Goal: Task Accomplishment & Management: Manage account settings

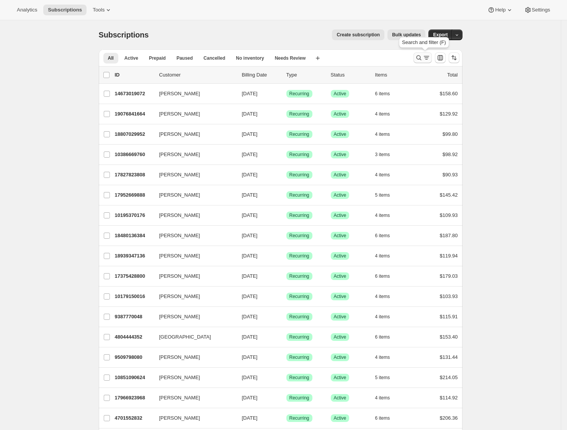
click at [423, 56] on icon "Search and filter results" at bounding box center [419, 58] width 8 height 8
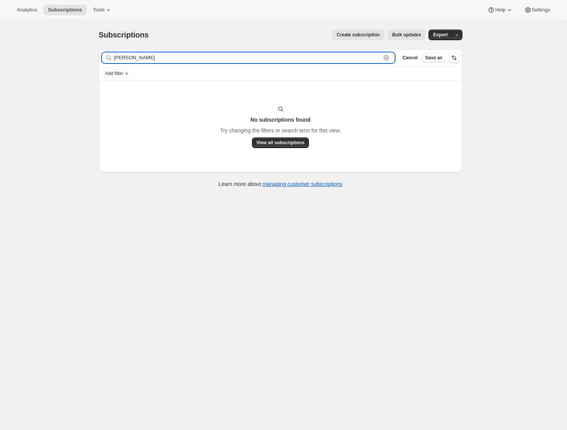
click at [158, 54] on input "lynne m" at bounding box center [247, 57] width 267 height 11
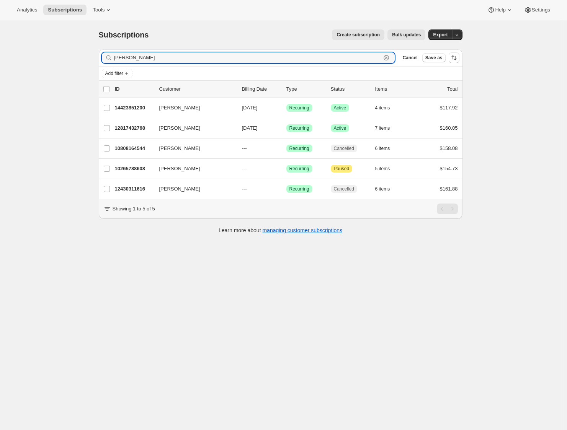
type input "lynne"
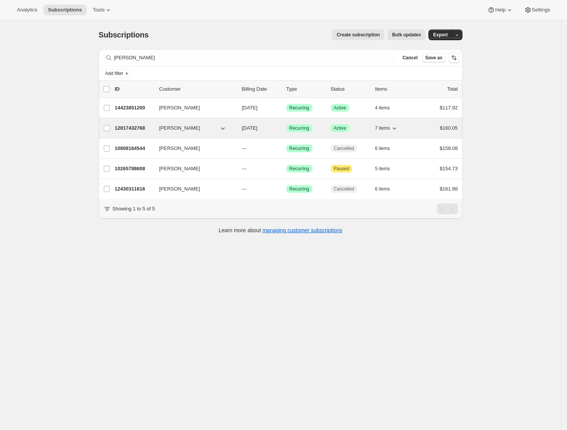
click at [150, 127] on p "12817432768" at bounding box center [134, 128] width 38 height 8
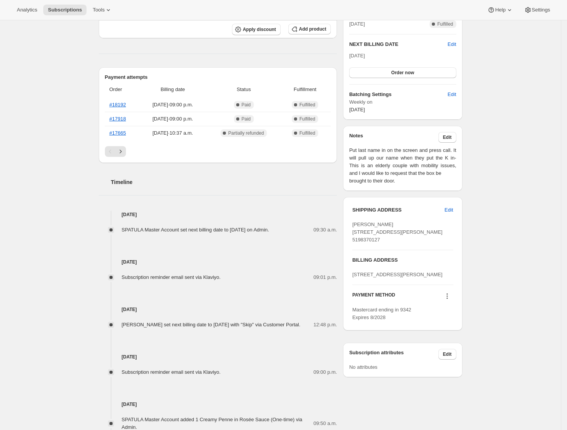
scroll to position [186, 0]
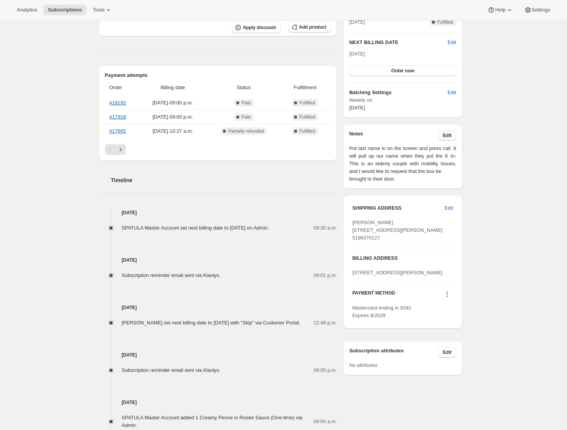
click at [450, 135] on span "Edit" at bounding box center [447, 135] width 9 height 6
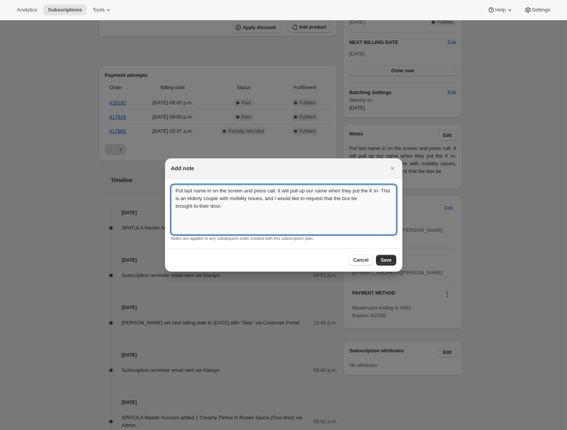
click at [274, 219] on textarea "Put last name in on the screen and press call. It will pull up our name when th…" at bounding box center [283, 210] width 225 height 50
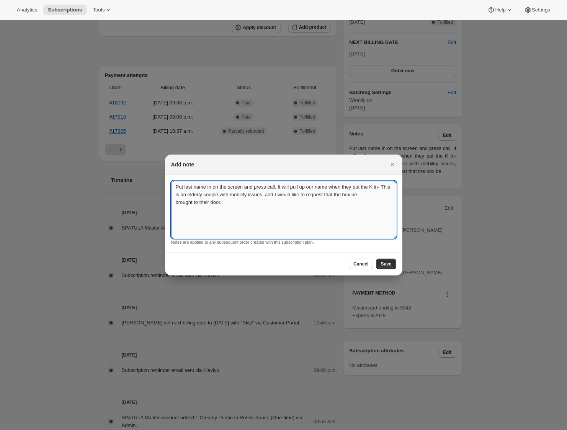
scroll to position [0, 0]
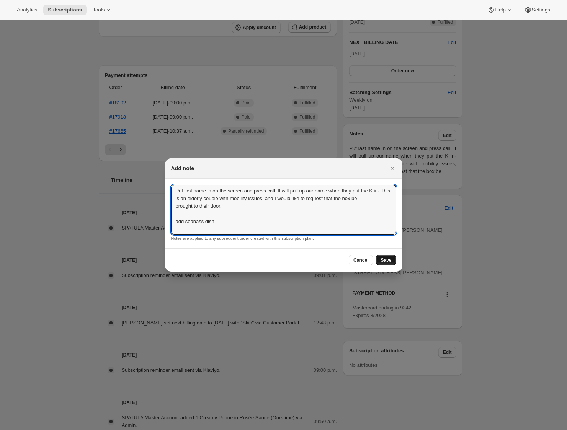
type textarea "Put last name in on the screen and press call. It will pull up our name when th…"
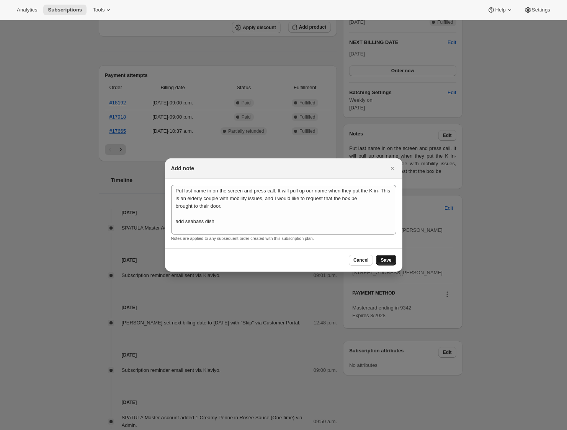
click at [388, 259] on span "Save" at bounding box center [385, 260] width 11 height 6
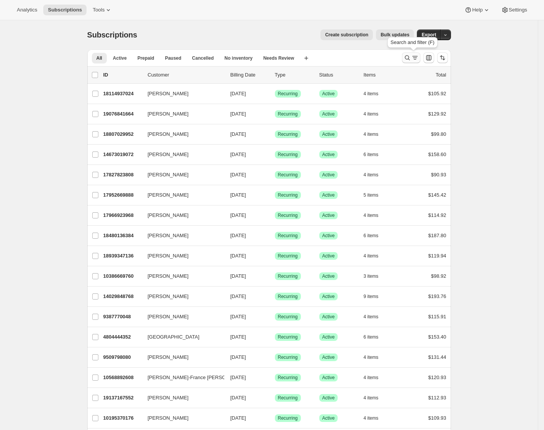
click at [408, 57] on icon "Search and filter results" at bounding box center [407, 58] width 8 height 8
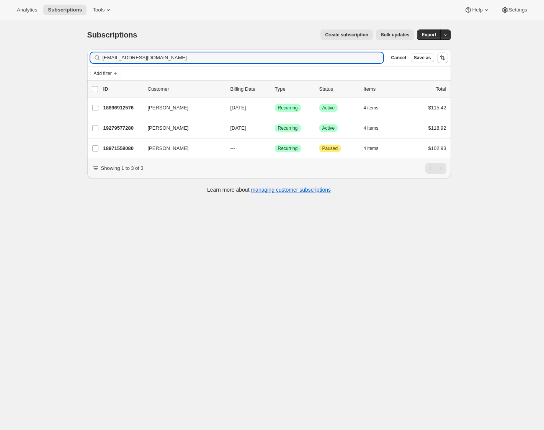
type input "vespa53@hotmail.com"
click at [90, 299] on div "Subscriptions. This page is ready Subscriptions Create subscription Bulk update…" at bounding box center [269, 235] width 538 height 430
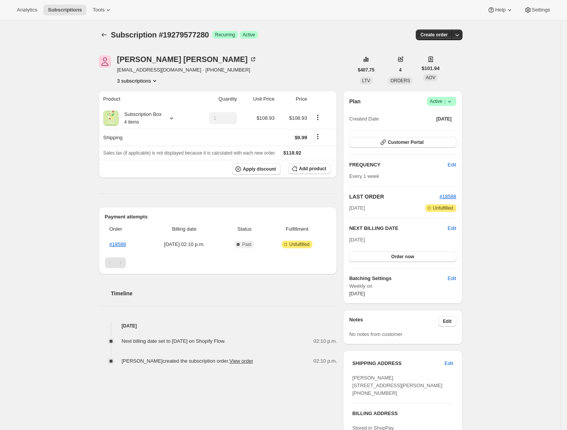
click at [158, 81] on icon "Product actions" at bounding box center [155, 81] width 8 height 8
click at [144, 106] on span "18971558080" at bounding box center [128, 108] width 31 height 6
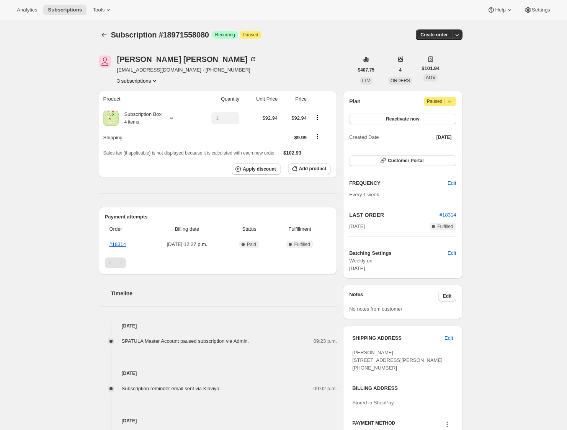
click at [158, 78] on icon "Product actions" at bounding box center [155, 81] width 8 height 8
click at [153, 97] on span "18896912576" at bounding box center [139, 95] width 53 height 8
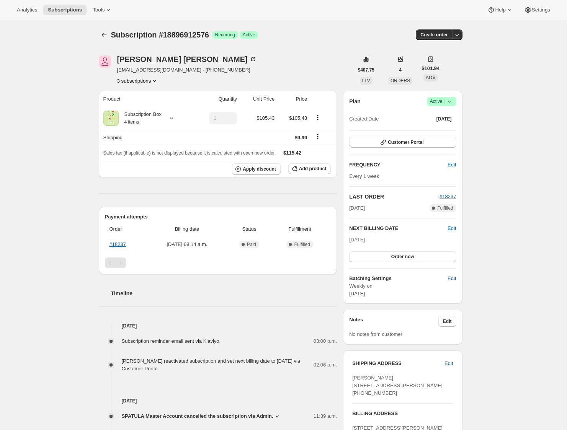
click at [156, 81] on icon "Product actions" at bounding box center [155, 81] width 8 height 8
click at [140, 119] on span "19279577280" at bounding box center [128, 121] width 31 height 6
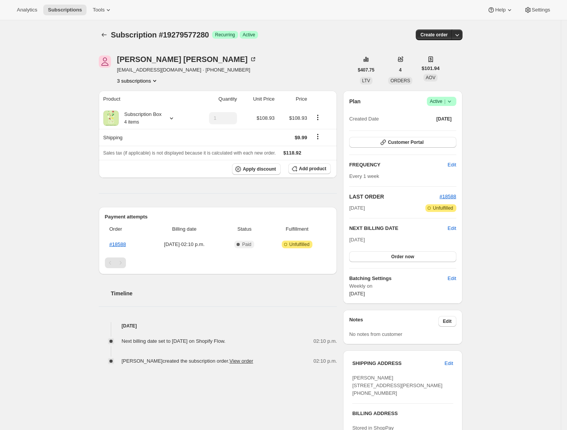
click at [158, 80] on icon "Product actions" at bounding box center [155, 81] width 8 height 8
click at [141, 95] on span "18896912576" at bounding box center [128, 95] width 31 height 6
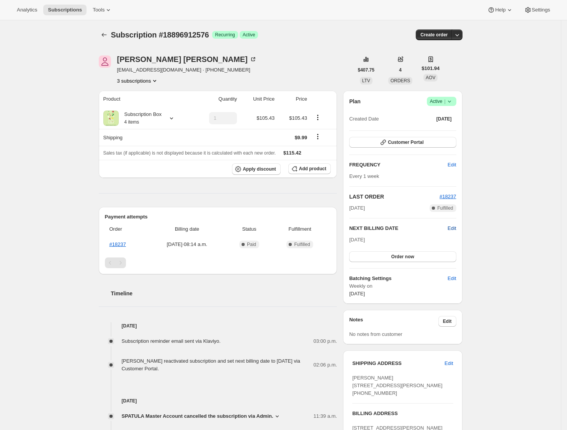
click at [456, 228] on span "Edit" at bounding box center [451, 229] width 8 height 8
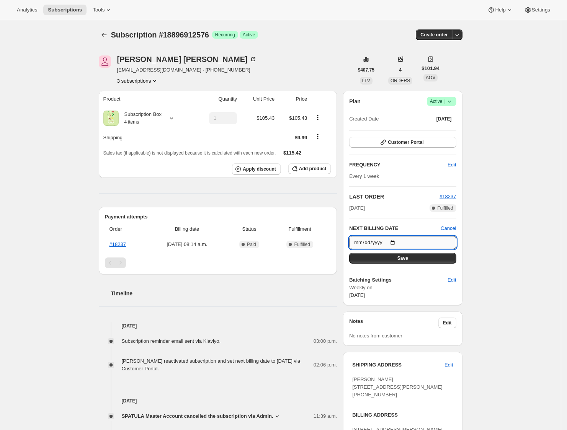
click at [401, 241] on input "2025-10-12" at bounding box center [402, 242] width 107 height 13
type input "[DATE]"
click at [400, 260] on span "Save" at bounding box center [402, 258] width 11 height 6
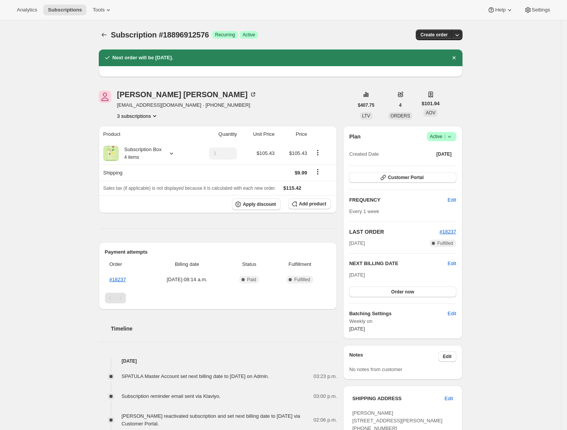
click at [158, 115] on icon "Product actions" at bounding box center [155, 116] width 8 height 8
click at [149, 147] on button "18971558080" at bounding box center [140, 143] width 58 height 12
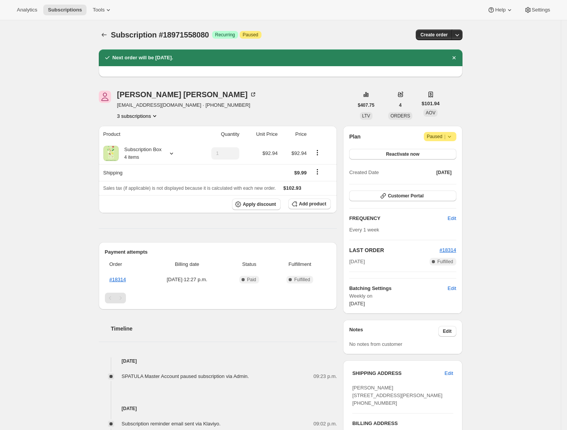
click at [456, 135] on span "Attention Paused |" at bounding box center [440, 136] width 33 height 9
click at [441, 150] on span "Cancel subscription" at bounding box center [440, 152] width 43 height 6
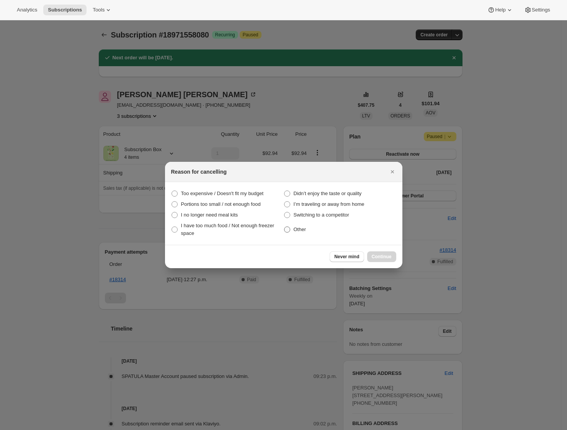
click at [303, 226] on span "Other" at bounding box center [300, 230] width 13 height 8
click at [284, 227] on input "Other" at bounding box center [284, 227] width 0 height 0
radio input "true"
click at [378, 253] on button "Continue" at bounding box center [381, 256] width 29 height 11
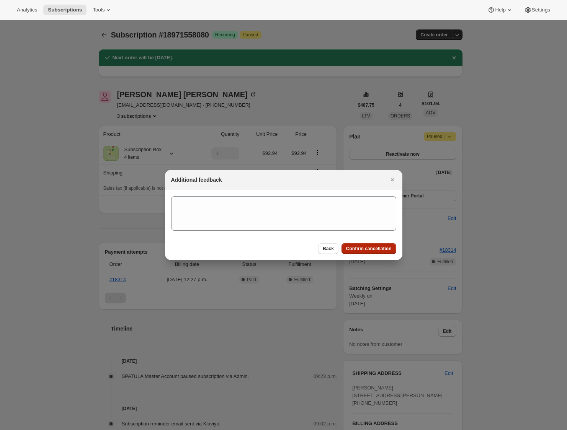
click at [375, 246] on span "Confirm cancellation" at bounding box center [369, 249] width 46 height 6
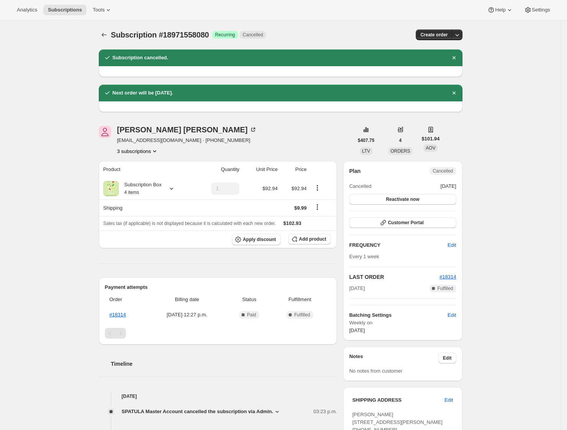
click at [158, 152] on icon "Product actions" at bounding box center [155, 151] width 8 height 8
click at [151, 193] on span "19279577280" at bounding box center [139, 192] width 53 height 8
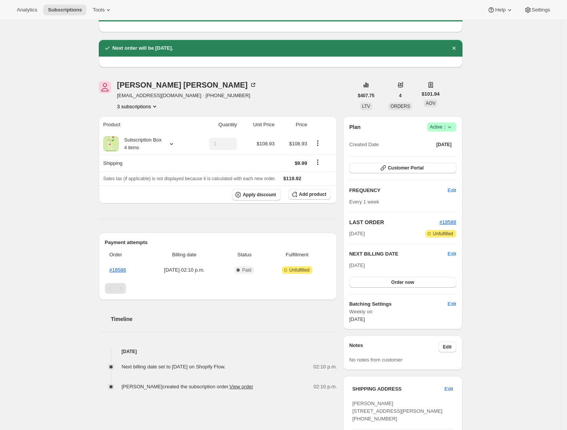
scroll to position [69, 0]
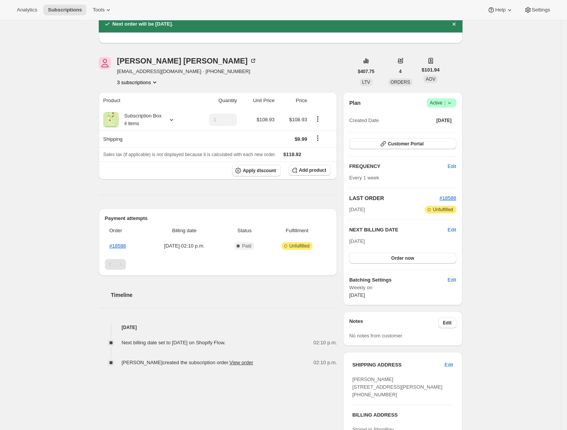
click at [453, 103] on icon at bounding box center [449, 103] width 8 height 8
click at [443, 129] on span "Cancel subscription" at bounding box center [441, 131] width 43 height 6
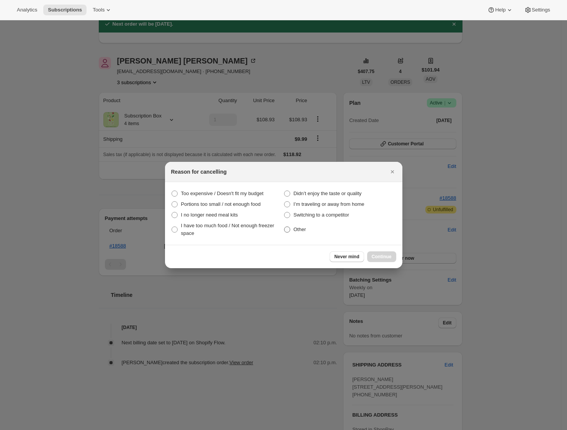
click at [300, 230] on span "Other" at bounding box center [300, 230] width 13 height 6
click at [284, 227] on input "Other" at bounding box center [284, 227] width 0 height 0
radio input "true"
click at [379, 259] on span "Continue" at bounding box center [382, 257] width 20 height 6
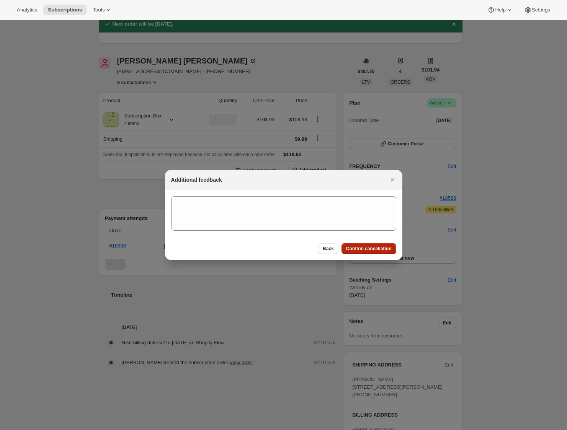
click at [376, 246] on span "Confirm cancellation" at bounding box center [369, 249] width 46 height 6
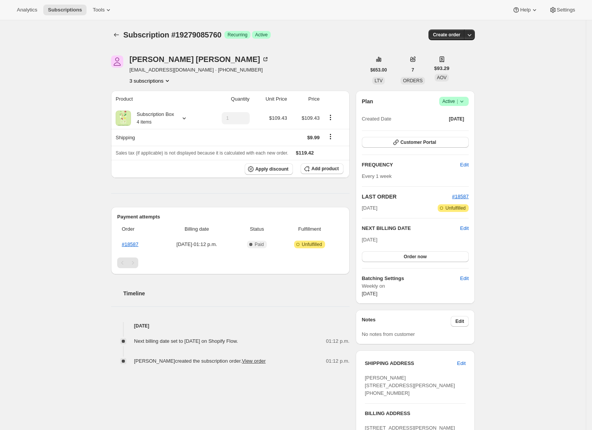
click at [171, 81] on icon "Product actions" at bounding box center [167, 81] width 8 height 8
click at [163, 104] on span "19232456896" at bounding box center [152, 108] width 53 height 8
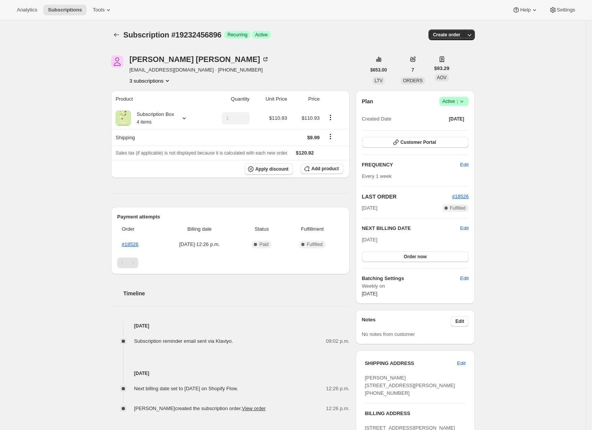
click at [171, 79] on icon "Product actions" at bounding box center [167, 81] width 8 height 8
click at [175, 98] on span "13573980352" at bounding box center [152, 95] width 53 height 8
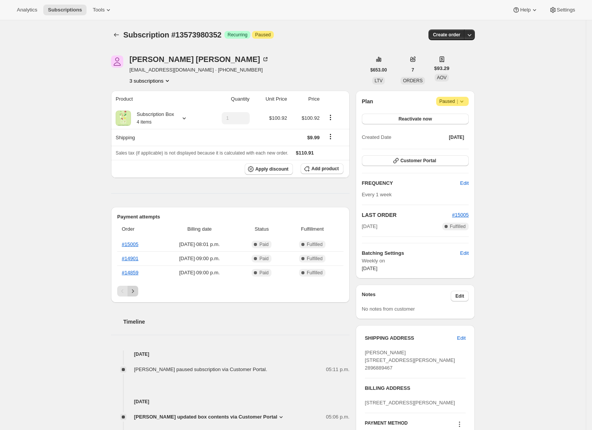
click at [132, 292] on icon "Next" at bounding box center [133, 291] width 8 height 8
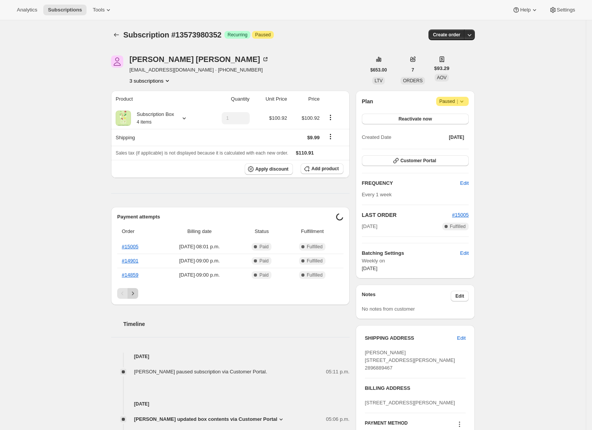
click at [134, 305] on div "Timeline" at bounding box center [230, 316] width 238 height 23
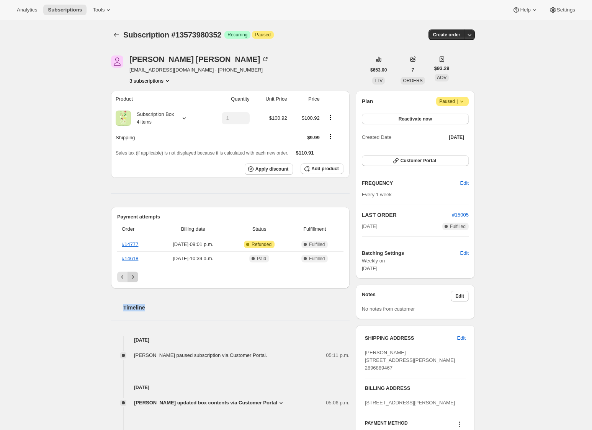
click at [134, 292] on div "Timeline" at bounding box center [230, 300] width 238 height 23
click at [137, 259] on link "#14618" at bounding box center [130, 259] width 16 height 6
click at [155, 80] on button "3 subscriptions" at bounding box center [150, 81] width 42 height 8
click at [166, 109] on span "19232456896" at bounding box center [152, 108] width 53 height 8
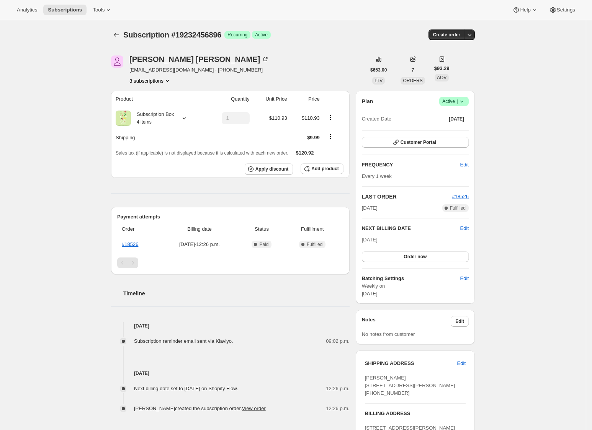
click at [171, 80] on icon "Product actions" at bounding box center [167, 81] width 8 height 8
click at [152, 122] on span "19279085760" at bounding box center [141, 121] width 31 height 6
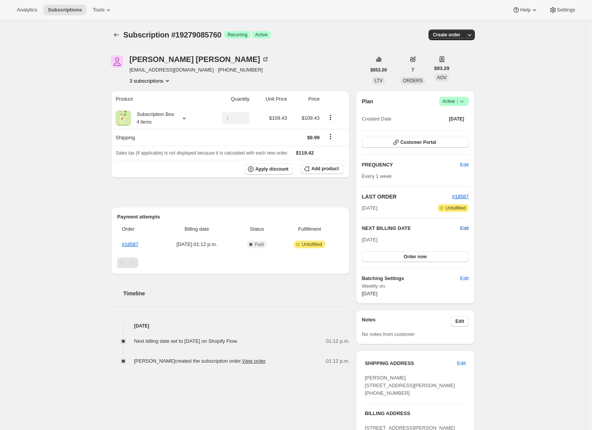
click at [465, 228] on span "Edit" at bounding box center [464, 229] width 8 height 8
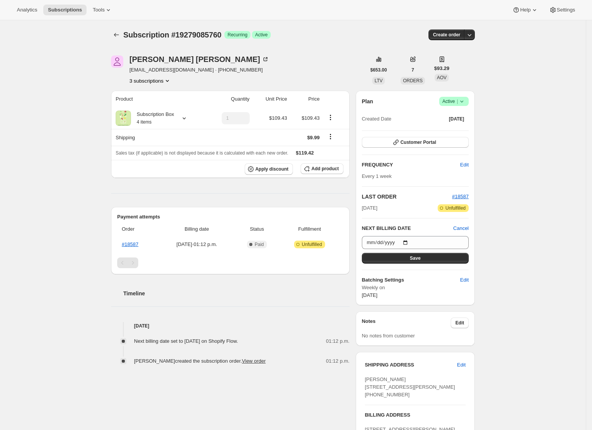
click at [529, 267] on div "Subscription #19279085760. This page is ready Subscription #19279085760 Success…" at bounding box center [293, 287] width 586 height 535
click at [163, 79] on button "3 subscriptions" at bounding box center [150, 81] width 42 height 8
click at [153, 113] on button "19232456896" at bounding box center [153, 108] width 58 height 12
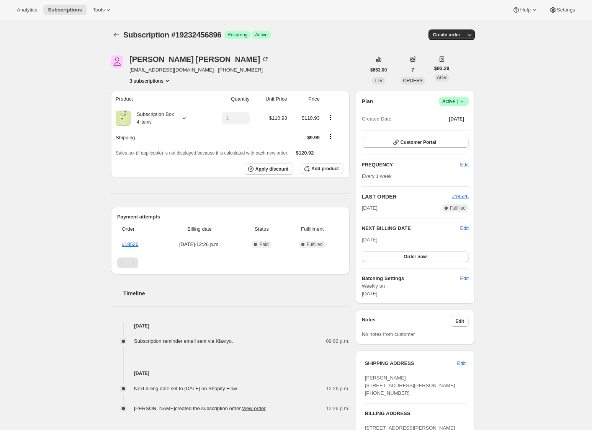
click at [467, 97] on span "Success Active |" at bounding box center [453, 101] width 29 height 9
click at [457, 128] on span "Cancel subscription" at bounding box center [454, 130] width 43 height 6
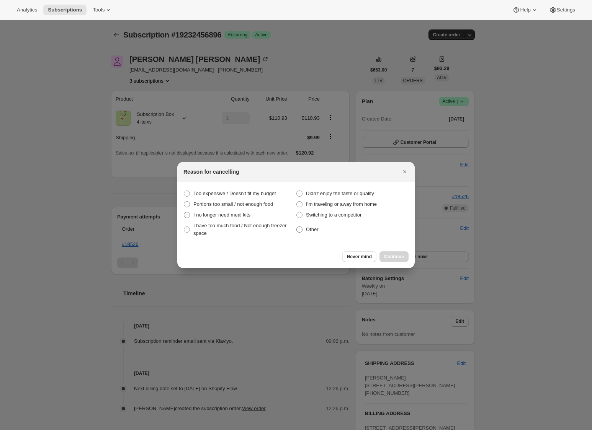
click at [318, 231] on span "Other" at bounding box center [312, 230] width 13 height 6
click at [297, 227] on input "Other" at bounding box center [296, 227] width 0 height 0
radio input "true"
click at [399, 255] on span "Continue" at bounding box center [394, 257] width 20 height 6
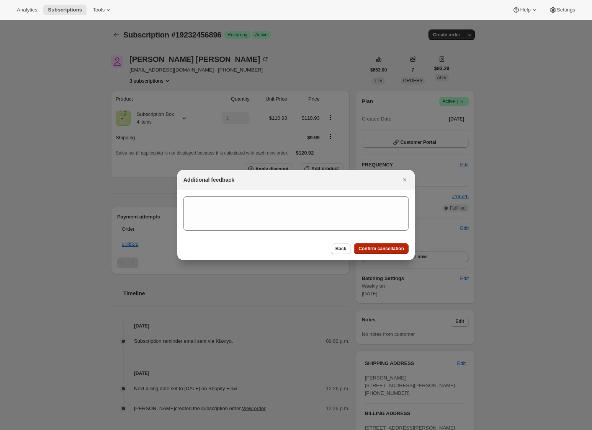
click at [393, 248] on span "Confirm cancellation" at bounding box center [381, 249] width 46 height 6
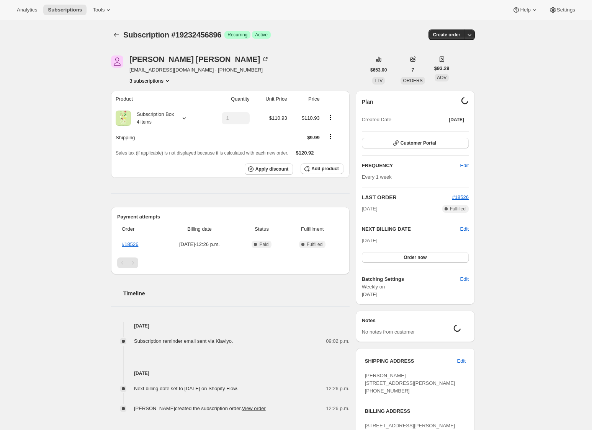
click at [531, 215] on div "Subscription #19232456896. This page is ready Subscription #19232456896 Success…" at bounding box center [293, 284] width 586 height 528
